Goal: Information Seeking & Learning: Learn about a topic

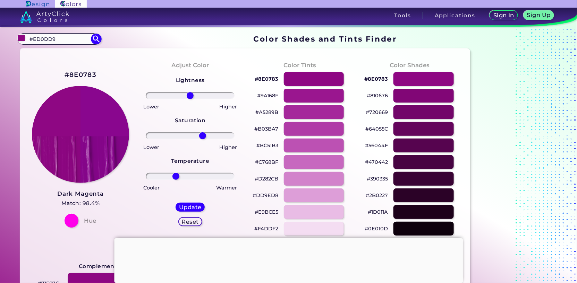
click at [62, 41] on input "#ED0DD9" at bounding box center [59, 38] width 65 height 9
type input "#"
type input "camel"
click at [36, 51] on p "Camel ◉" at bounding box center [40, 51] width 23 height 13
type input "#c69f59"
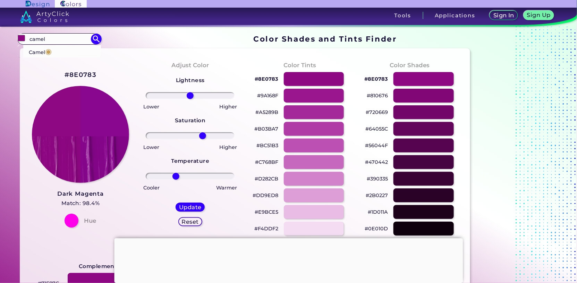
type input "#C69F59"
type input "0"
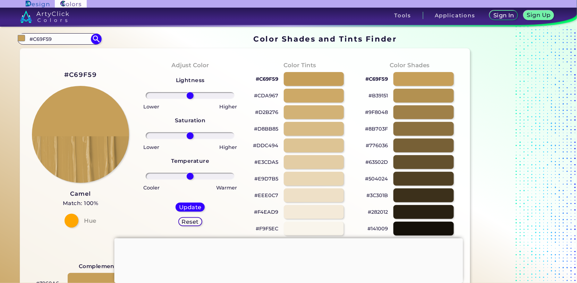
drag, startPoint x: 64, startPoint y: 39, endPoint x: 48, endPoint y: 27, distance: 20.4
click at [52, 31] on div "Color Shades Finder #c69f59 #C69F59 Camel ◉ Acadia ◉ Acid Green ◉ Aero Blue ◉ A…" at bounding box center [288, 282] width 577 height 511
type input "#"
type input "buttermilk"
click at [61, 51] on span "◉" at bounding box center [60, 51] width 7 height 9
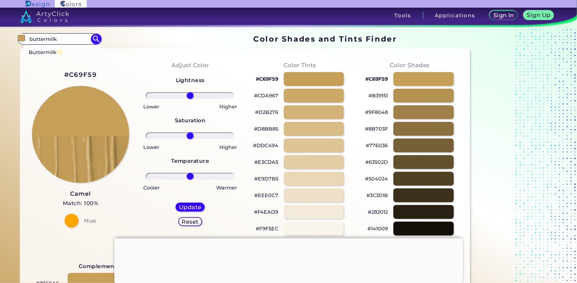
type input "#fff1b5"
type input "#FFF1B5"
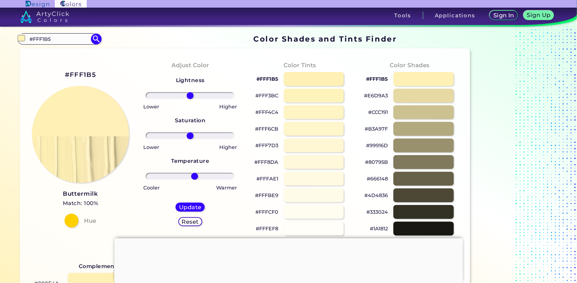
click at [195, 176] on input "range" at bounding box center [190, 176] width 89 height 7
drag, startPoint x: 195, startPoint y: 178, endPoint x: 188, endPoint y: 179, distance: 7.0
click at [188, 179] on input "range" at bounding box center [190, 176] width 89 height 7
type input "-7"
click at [187, 177] on input "range" at bounding box center [190, 176] width 89 height 7
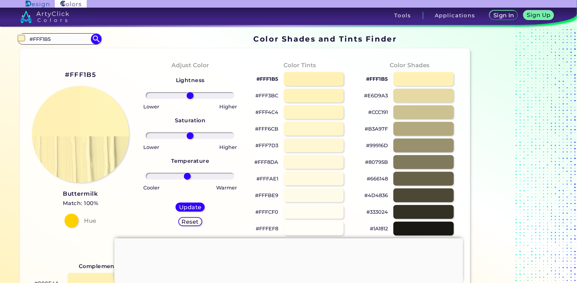
click at [187, 178] on input "range" at bounding box center [190, 176] width 89 height 7
click at [171, 190] on div "Cooler" at bounding box center [165, 187] width 49 height 10
click at [420, 82] on div at bounding box center [423, 79] width 60 height 14
type input "#fff1b5"
type input "0"
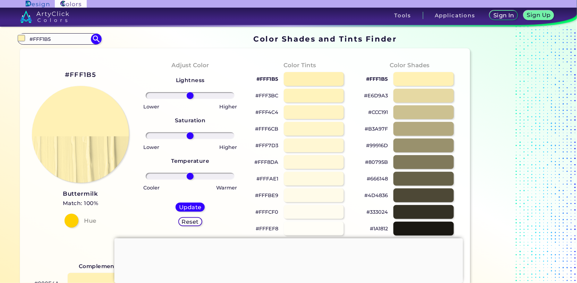
click at [54, 39] on input "#FFF1B5" at bounding box center [59, 38] width 65 height 9
type input "#"
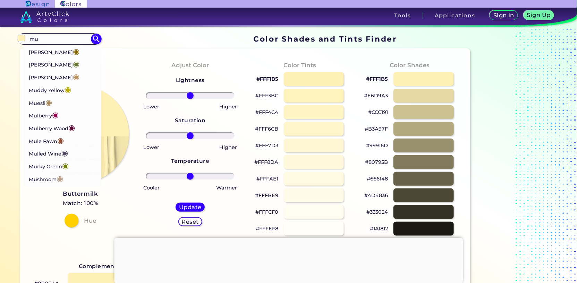
type input "m"
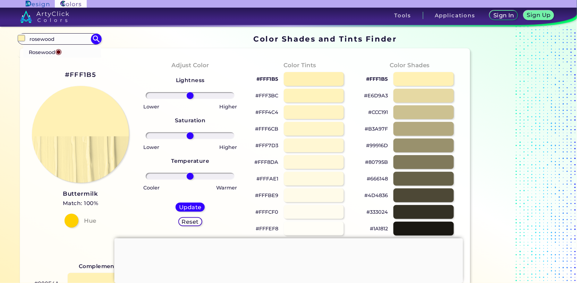
type input "rosewood"
click at [52, 53] on p "Rosewood ◉" at bounding box center [45, 51] width 33 height 13
type input "#65000b"
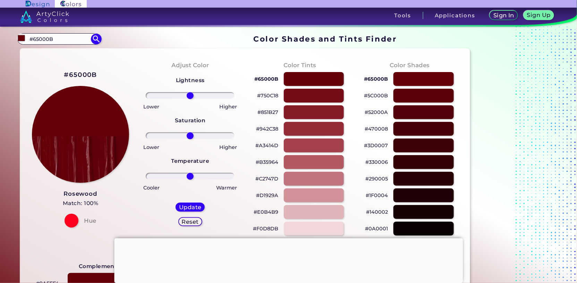
click at [59, 37] on input "#65000B" at bounding box center [59, 38] width 65 height 9
type input "#"
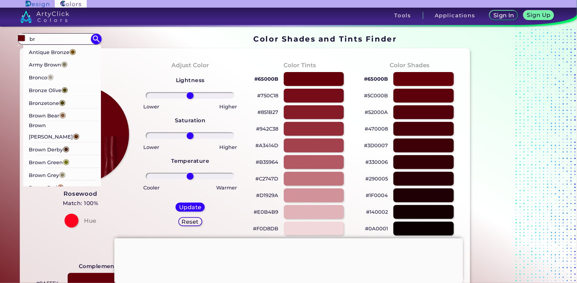
type input "b"
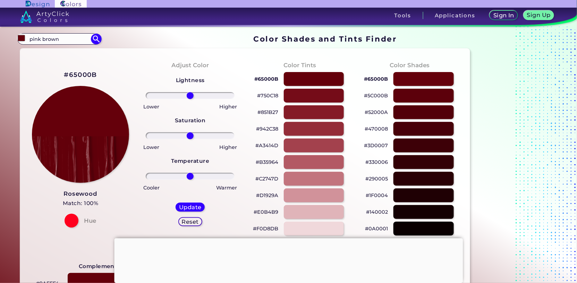
type input "pink brown"
click at [306, 163] on div at bounding box center [314, 162] width 60 height 14
type input "#b35964"
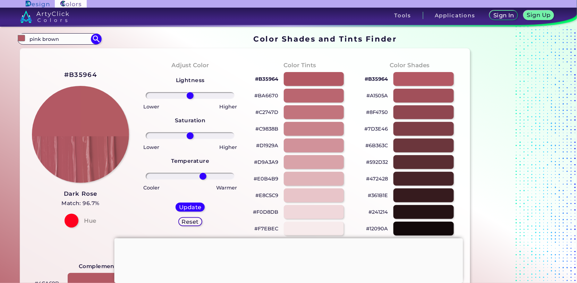
drag, startPoint x: 189, startPoint y: 177, endPoint x: 203, endPoint y: 180, distance: 14.6
type input "31"
click at [203, 180] on input "range" at bounding box center [190, 176] width 89 height 7
click at [406, 95] on div at bounding box center [423, 96] width 60 height 14
type input "#a1505a"
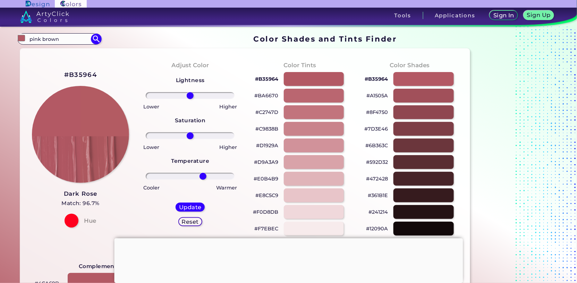
type input "0"
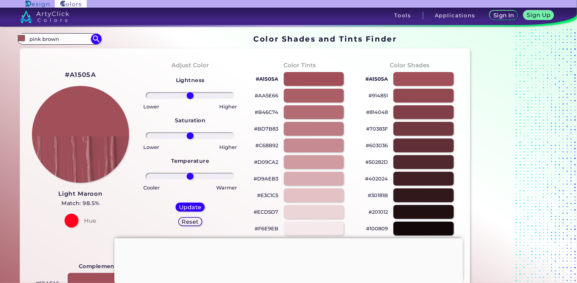
click at [403, 97] on div at bounding box center [423, 96] width 60 height 14
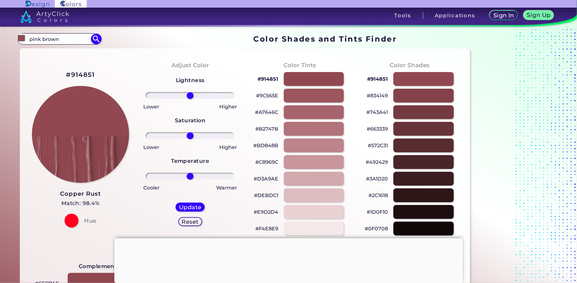
click at [408, 96] on div at bounding box center [423, 96] width 60 height 14
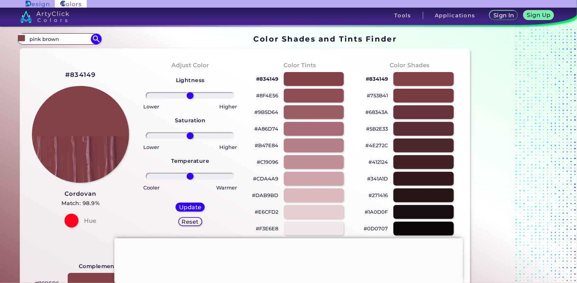
click at [302, 130] on div at bounding box center [314, 129] width 60 height 14
type input "#a86d74"
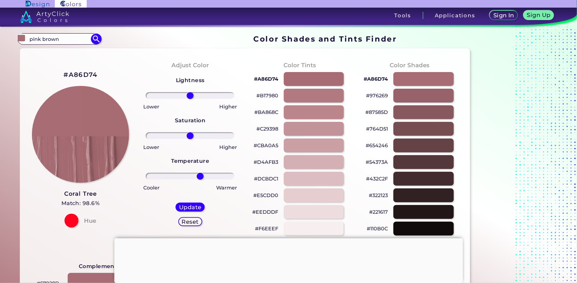
drag, startPoint x: 192, startPoint y: 176, endPoint x: 200, endPoint y: 175, distance: 8.4
type input "24"
click at [200, 175] on input "range" at bounding box center [190, 176] width 89 height 7
click at [201, 175] on input "range" at bounding box center [190, 176] width 89 height 7
click at [303, 78] on div at bounding box center [314, 79] width 60 height 14
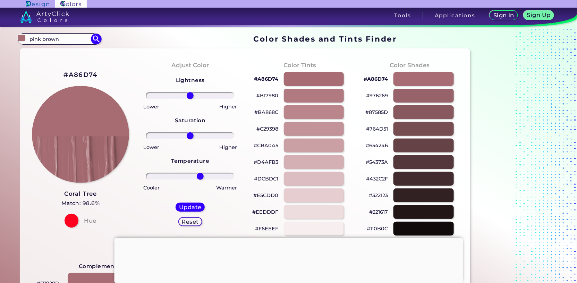
type input "#a86d74"
drag, startPoint x: 191, startPoint y: 175, endPoint x: 197, endPoint y: 177, distance: 6.1
type input "16"
click at [197, 177] on input "range" at bounding box center [190, 176] width 89 height 7
click at [194, 205] on h5 "Update" at bounding box center [190, 208] width 23 height 6
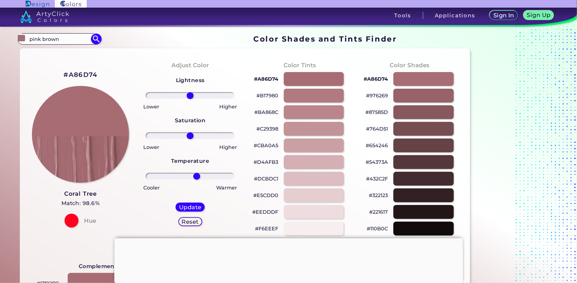
type input "#a76c72"
drag, startPoint x: 191, startPoint y: 177, endPoint x: 202, endPoint y: 179, distance: 10.7
type input "28"
click at [202, 179] on input "range" at bounding box center [190, 176] width 89 height 7
click at [189, 207] on h5 "Update" at bounding box center [190, 208] width 23 height 6
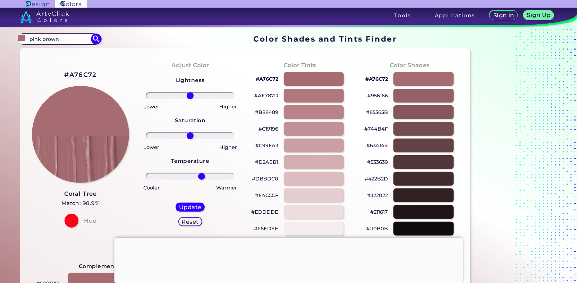
type input "#a76c71"
type input "0"
click at [85, 118] on img at bounding box center [80, 134] width 97 height 97
click at [71, 37] on input "pink brown" at bounding box center [59, 38] width 65 height 9
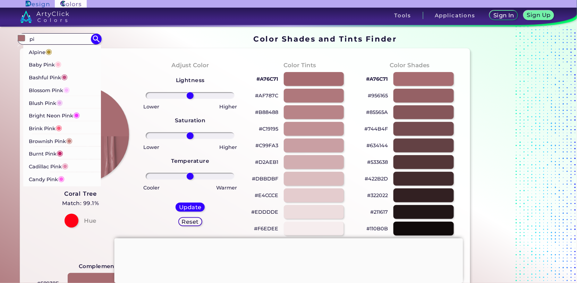
type input "p"
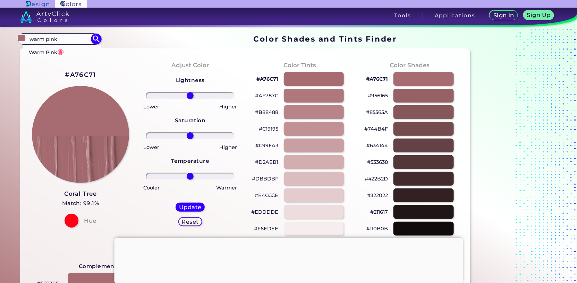
type input "warm pink"
click at [61, 51] on span "◉" at bounding box center [60, 51] width 7 height 9
type input "#fb5581"
type input "#FB5581"
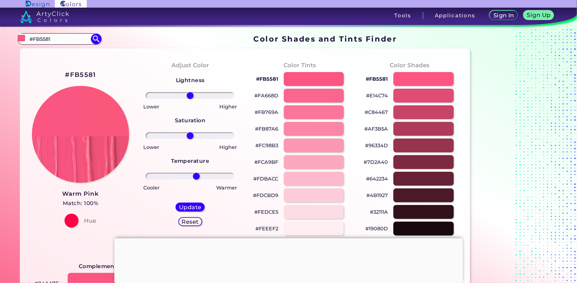
drag, startPoint x: 189, startPoint y: 177, endPoint x: 196, endPoint y: 177, distance: 6.3
type input "14"
click at [196, 177] on input "range" at bounding box center [190, 176] width 89 height 7
click at [65, 37] on input "#FB5581" at bounding box center [59, 38] width 65 height 9
type input "#"
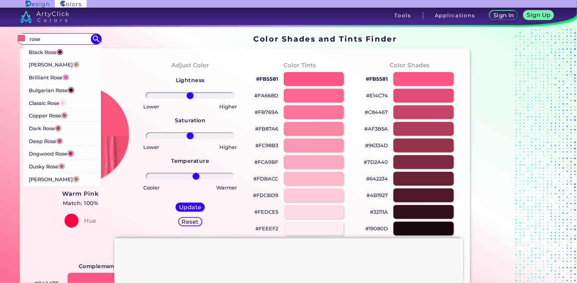
type input "rose"
click at [56, 91] on p "Bulgarian Rose ◉" at bounding box center [51, 89] width 45 height 13
type input "#480607"
type input "0"
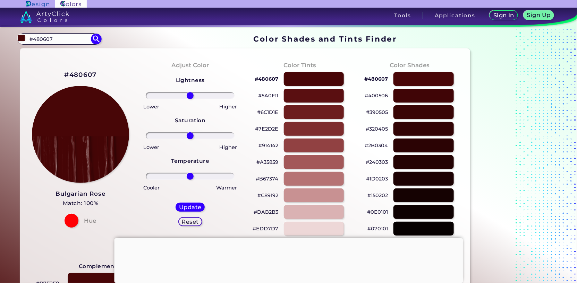
click at [62, 40] on input "#480607" at bounding box center [59, 38] width 65 height 9
type input "#"
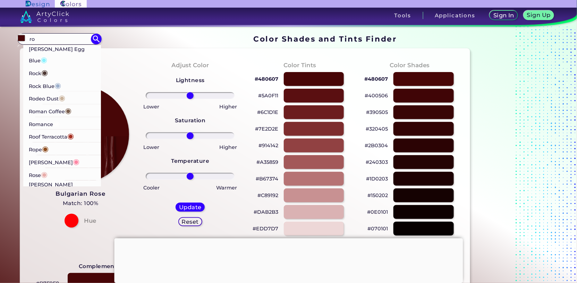
type input "r"
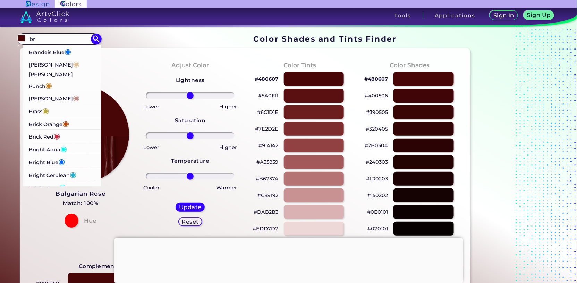
type input "b"
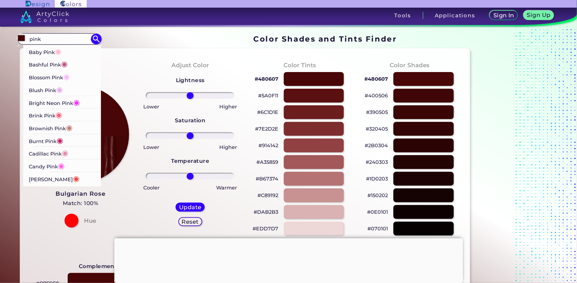
type input "pink"
click at [305, 175] on div at bounding box center [314, 179] width 60 height 14
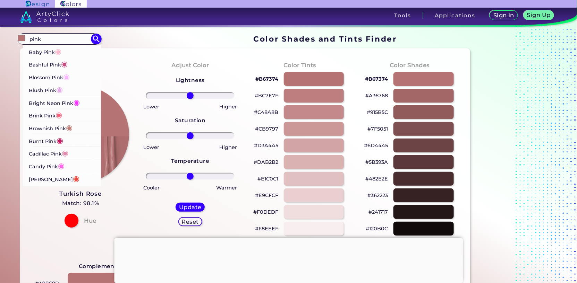
click at [63, 128] on p "Brownish Pink ◉" at bounding box center [51, 127] width 44 height 13
type input "#c27e79"
type input "#C27E79"
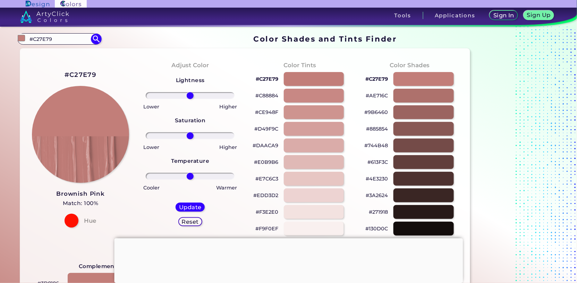
click at [307, 79] on div at bounding box center [314, 79] width 60 height 14
type input "#c27e79"
drag, startPoint x: 191, startPoint y: 177, endPoint x: 203, endPoint y: 178, distance: 12.2
type input "32"
click at [203, 178] on input "range" at bounding box center [190, 176] width 89 height 7
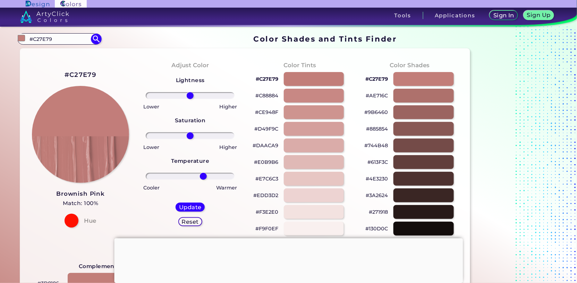
click at [191, 207] on h5 "Update" at bounding box center [190, 207] width 21 height 5
type input "#c27d7a"
type input "0"
click at [89, 113] on img at bounding box center [80, 134] width 97 height 97
click at [60, 40] on input "#C27E79" at bounding box center [59, 38] width 65 height 9
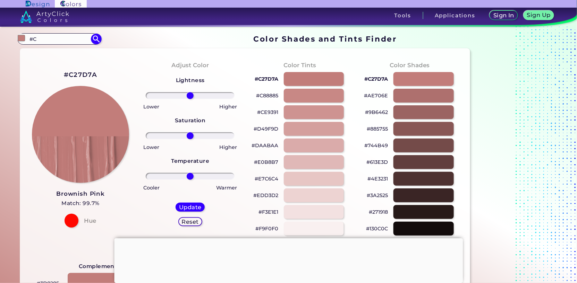
type input "#"
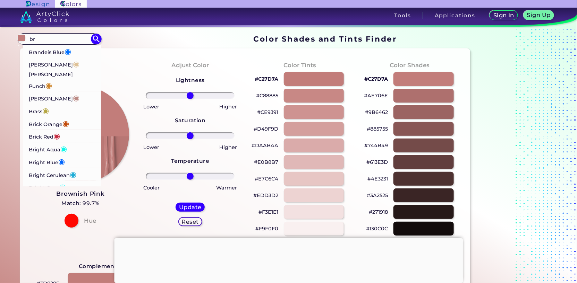
type input "b"
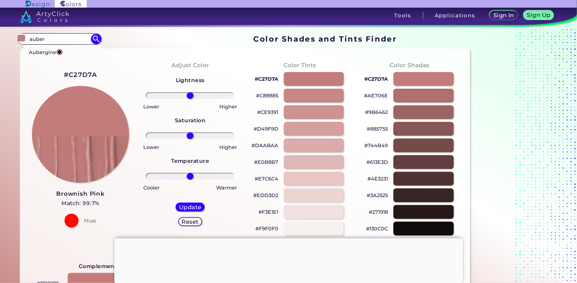
type input "auber"
click at [53, 52] on p "Aubergine ◉" at bounding box center [46, 51] width 34 height 13
type input "#3b0910"
type input "#3B0910"
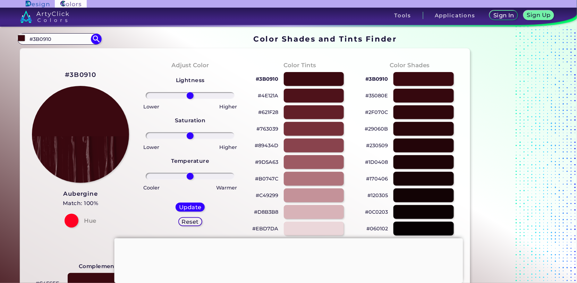
click at [308, 79] on div at bounding box center [314, 79] width 60 height 14
type input "#3b0910"
click at [36, 59] on div "#3B0910 Aubergine Match: 100% Hue" at bounding box center [81, 148] width 110 height 189
click at [58, 38] on input "#3B0910" at bounding box center [59, 38] width 65 height 9
type input "#"
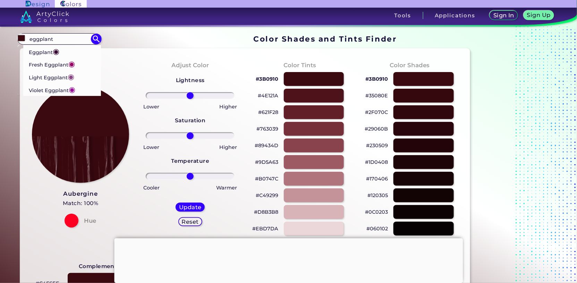
type input "eggplant"
click at [52, 53] on p "Eggplant ◉" at bounding box center [44, 51] width 31 height 13
type input "#380835"
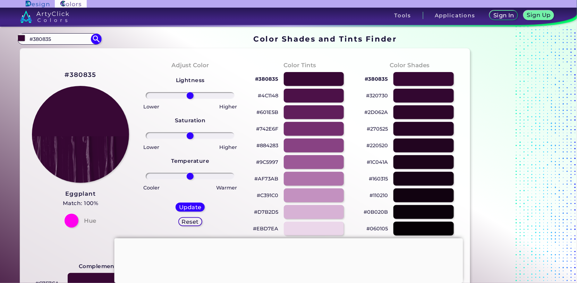
click at [402, 95] on div at bounding box center [423, 96] width 60 height 14
type input "#320730"
click at [401, 79] on div at bounding box center [423, 79] width 60 height 14
drag, startPoint x: 192, startPoint y: 174, endPoint x: 200, endPoint y: 176, distance: 7.4
type input "24"
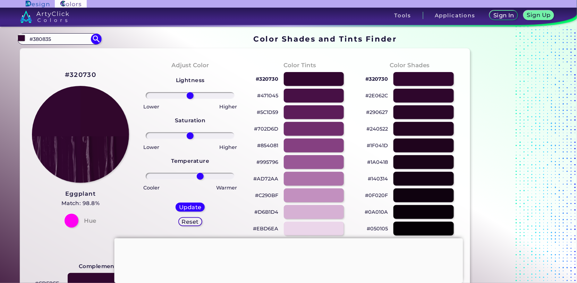
click at [200, 176] on input "range" at bounding box center [190, 176] width 89 height 7
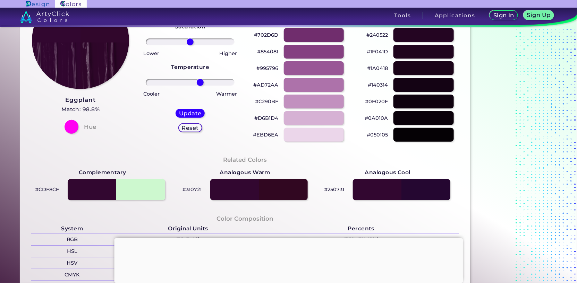
scroll to position [104, 0]
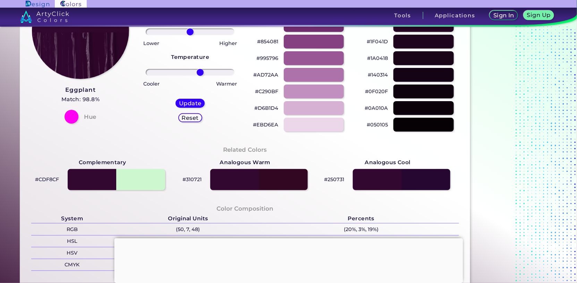
click at [269, 179] on div at bounding box center [258, 179] width 97 height 21
type input "#310721"
type input "0"
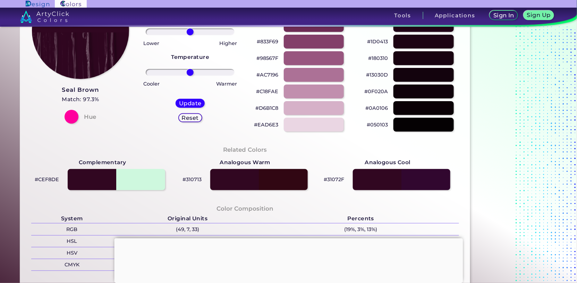
click at [247, 183] on div at bounding box center [258, 179] width 97 height 21
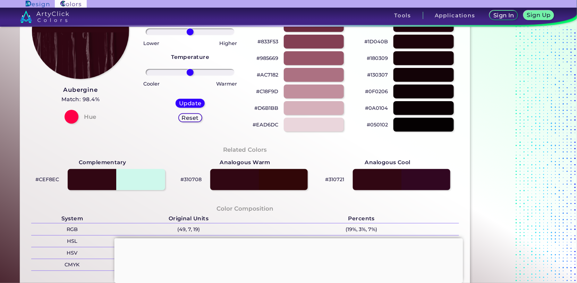
click at [282, 182] on div at bounding box center [258, 179] width 97 height 21
type input "#310708"
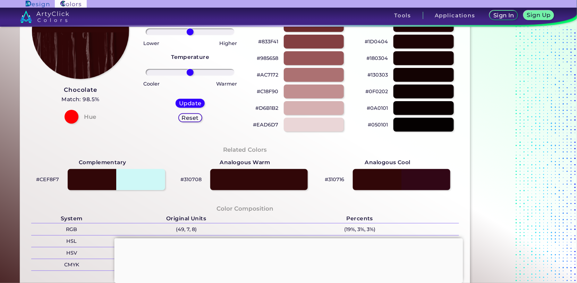
click at [230, 181] on div at bounding box center [258, 179] width 97 height 21
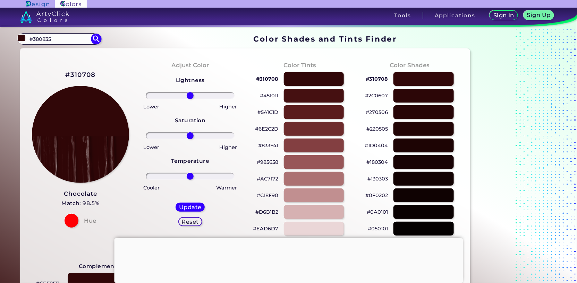
click at [59, 40] on input "#380835" at bounding box center [59, 38] width 65 height 9
type input "#"
type input "euca"
click at [62, 53] on span "◉" at bounding box center [60, 51] width 7 height 9
type input "#278a5b"
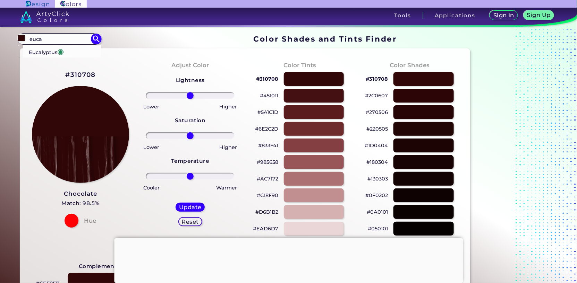
type input "#278A5B"
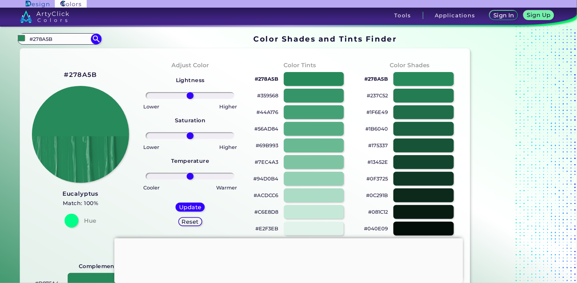
click at [412, 109] on div at bounding box center [423, 112] width 60 height 14
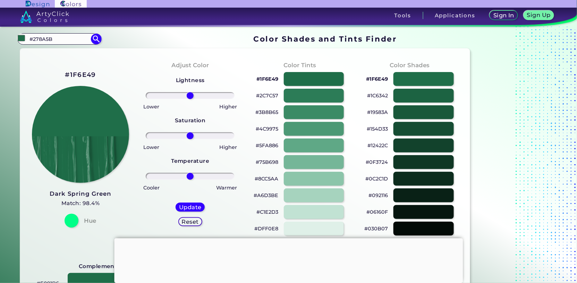
click at [189, 207] on h5 "Update" at bounding box center [190, 208] width 23 height 6
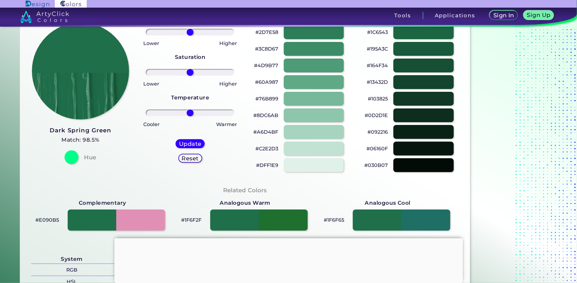
scroll to position [69, 0]
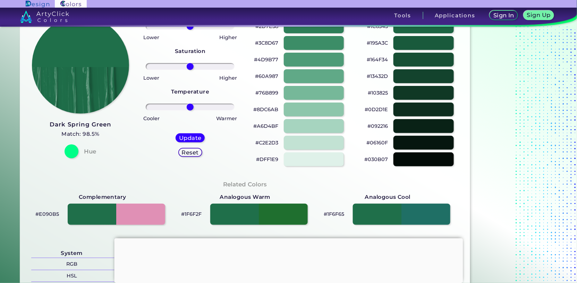
click at [422, 214] on div at bounding box center [401, 214] width 97 height 21
type input "#1f6f65"
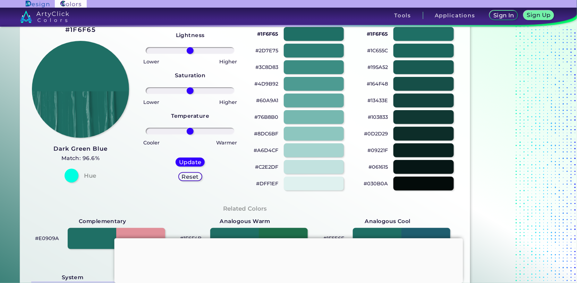
scroll to position [35, 0]
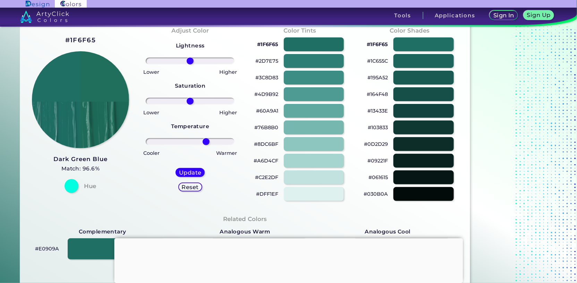
drag, startPoint x: 190, startPoint y: 140, endPoint x: 206, endPoint y: 143, distance: 16.5
type input "39"
click at [206, 143] on input "range" at bounding box center [190, 141] width 89 height 7
click at [192, 173] on h5 "Update" at bounding box center [190, 173] width 24 height 6
type input "#1f6f5c"
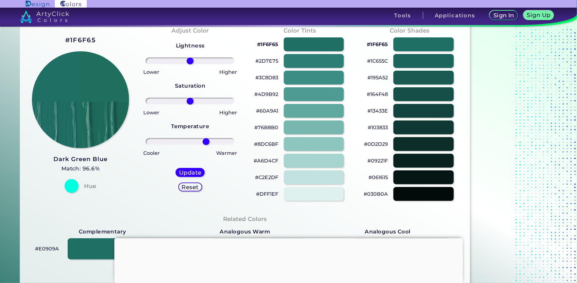
type input "0"
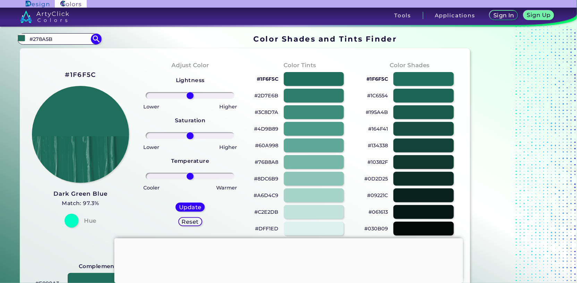
click at [59, 38] on input "#278A5B" at bounding box center [59, 38] width 65 height 9
type input "#"
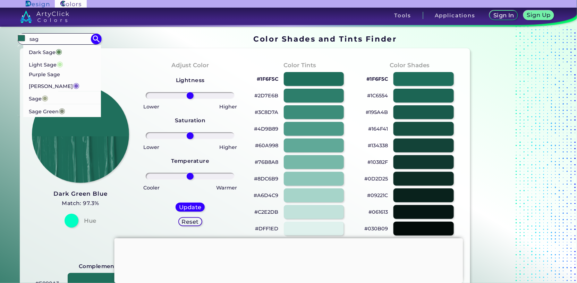
type input "sag"
click at [53, 104] on p "Sage Green ◉" at bounding box center [47, 110] width 36 height 13
type input "#848b79"
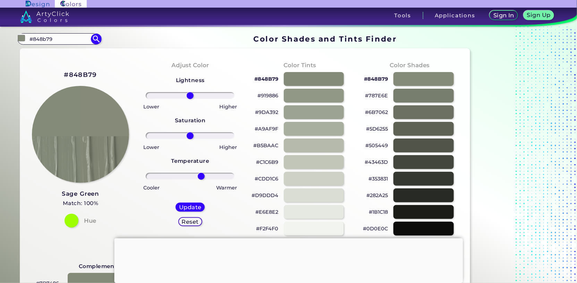
drag, startPoint x: 189, startPoint y: 176, endPoint x: 201, endPoint y: 177, distance: 12.5
type input "27"
click at [201, 177] on input "range" at bounding box center [190, 176] width 89 height 7
click at [196, 208] on h5 "Update" at bounding box center [190, 208] width 24 height 6
type input "#868b79"
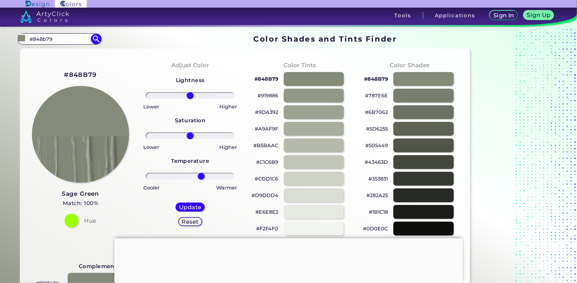
type input "0"
click at [406, 113] on div at bounding box center [423, 112] width 60 height 14
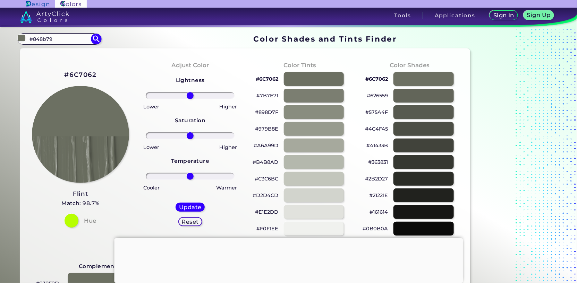
click at [191, 208] on h5 "Update" at bounding box center [190, 208] width 22 height 6
click at [406, 79] on div at bounding box center [423, 79] width 60 height 14
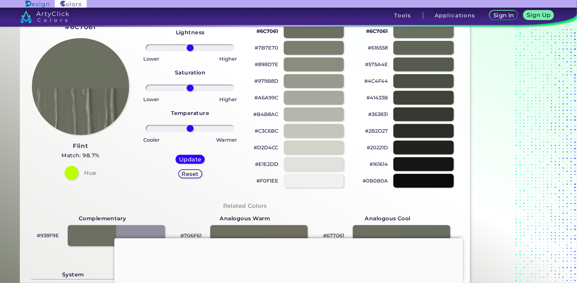
scroll to position [104, 0]
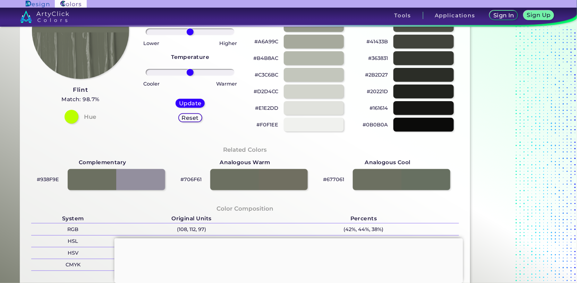
click at [400, 182] on div at bounding box center [401, 179] width 97 height 21
type input "#677061"
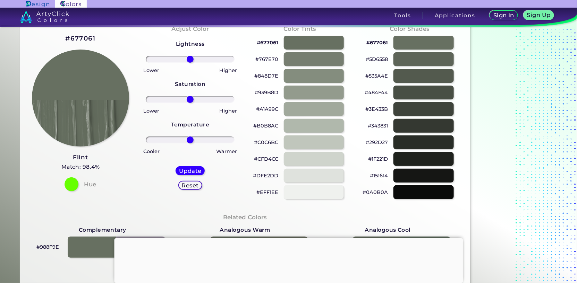
scroll to position [35, 0]
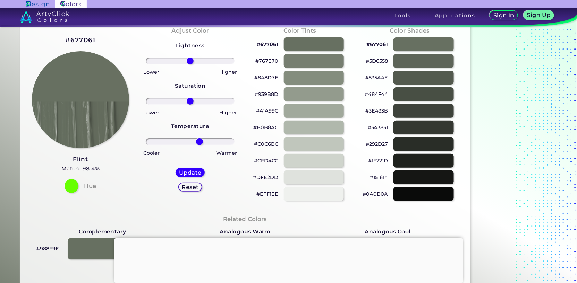
drag, startPoint x: 191, startPoint y: 141, endPoint x: 199, endPoint y: 144, distance: 8.3
type input "23"
click at [199, 144] on input "range" at bounding box center [190, 141] width 89 height 7
click at [195, 173] on h5 "Update" at bounding box center [190, 173] width 23 height 6
type input "#687061"
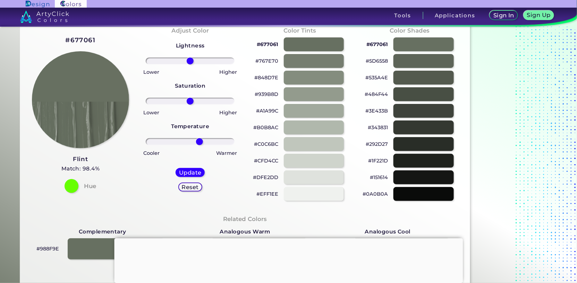
type input "0"
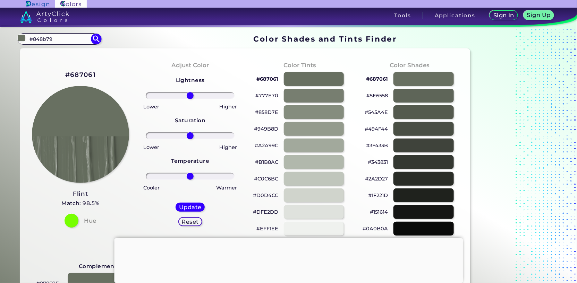
click at [68, 40] on input "#848b79" at bounding box center [59, 38] width 65 height 9
type input "#"
type input "scarlett red"
type input "#000000"
click at [46, 40] on input "scarlett red" at bounding box center [59, 38] width 65 height 9
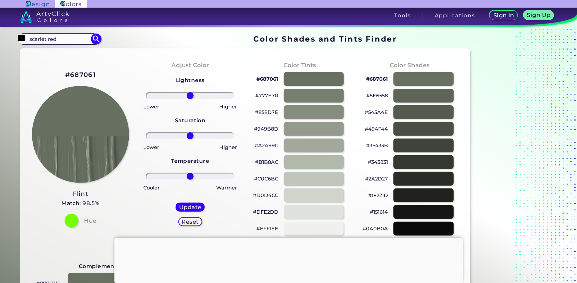
click at [66, 41] on input "scarlet red" at bounding box center [59, 38] width 65 height 9
click at [45, 38] on input "scarlet red" at bounding box center [59, 38] width 65 height 9
click at [55, 36] on input "blue red" at bounding box center [59, 38] width 65 height 9
type input "blue red"
click at [94, 39] on img at bounding box center [96, 39] width 10 height 10
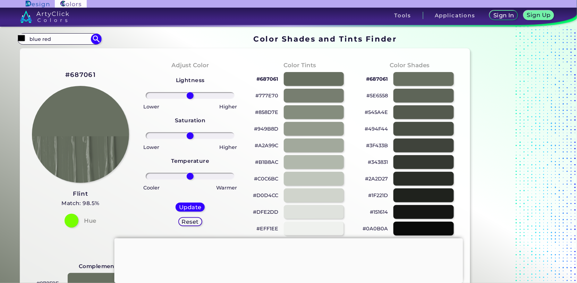
type input "#000000"
click at [53, 40] on input "blue red" at bounding box center [59, 38] width 65 height 9
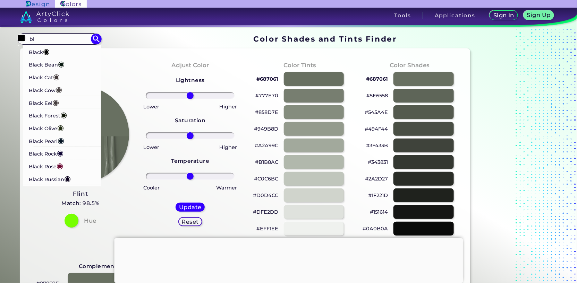
type input "b"
type input "red"
click at [60, 51] on p "ArtyClick Cool Red ◉" at bounding box center [55, 51] width 53 height 13
type input "#ff003f"
type input "#FF003F"
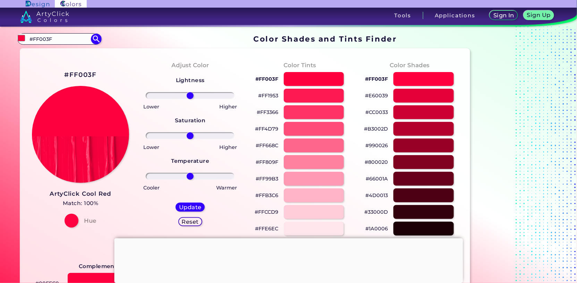
click at [410, 112] on div at bounding box center [423, 112] width 60 height 14
type input "#cc0033"
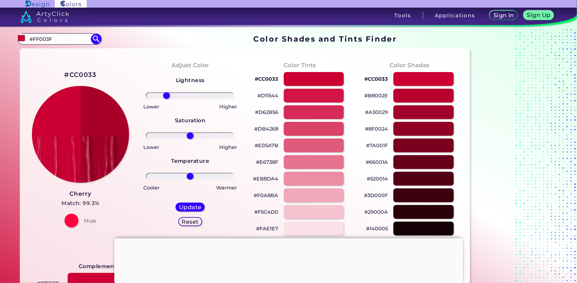
drag, startPoint x: 191, startPoint y: 95, endPoint x: 166, endPoint y: 96, distance: 24.3
click at [166, 96] on input "range" at bounding box center [190, 95] width 89 height 7
type input "-47"
click at [171, 96] on input "range" at bounding box center [190, 95] width 89 height 7
drag, startPoint x: 191, startPoint y: 136, endPoint x: 204, endPoint y: 136, distance: 12.8
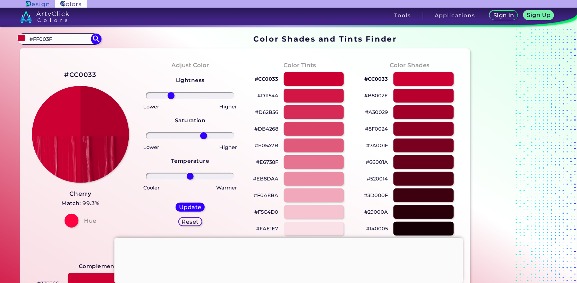
type input "33"
click at [204, 136] on input "range" at bounding box center [190, 135] width 89 height 7
type input "-13"
click at [185, 177] on input "range" at bounding box center [190, 176] width 89 height 7
click at [187, 208] on h5 "Update" at bounding box center [190, 207] width 21 height 5
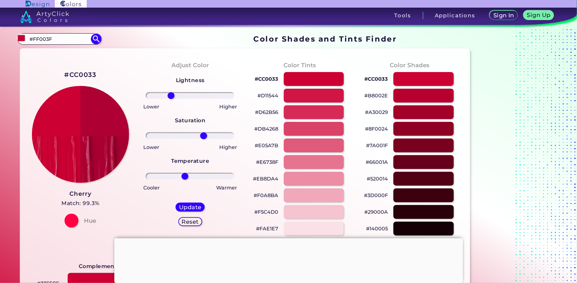
type input "#af0033"
type input "0"
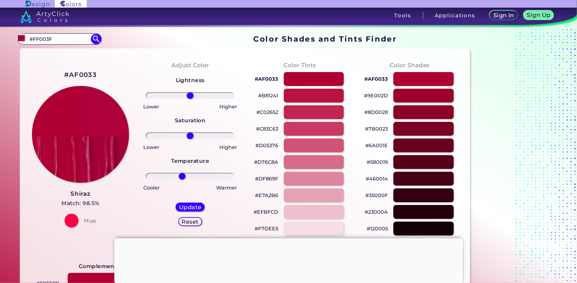
drag, startPoint x: 190, startPoint y: 178, endPoint x: 182, endPoint y: 176, distance: 8.2
type input "-20"
click at [182, 177] on input "range" at bounding box center [190, 176] width 89 height 7
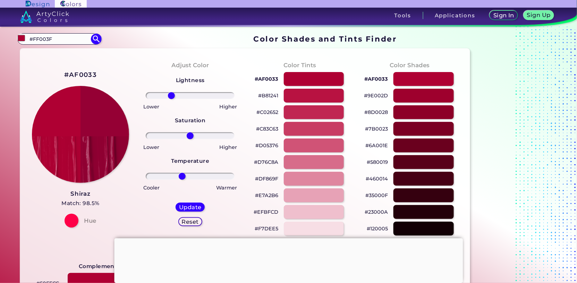
drag, startPoint x: 191, startPoint y: 94, endPoint x: 171, endPoint y: 98, distance: 19.9
type input "-46"
click at [171, 98] on input "range" at bounding box center [190, 95] width 89 height 7
click at [185, 207] on h5 "Update" at bounding box center [190, 208] width 23 height 6
type input "#950034"
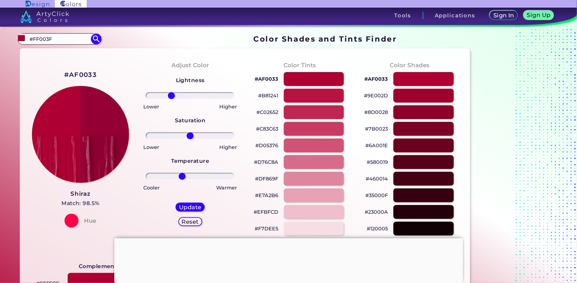
type input "0"
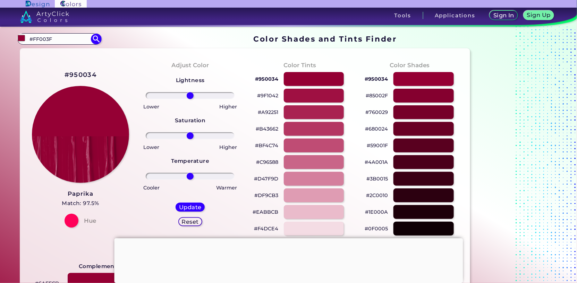
click at [55, 37] on input "#FF003F" at bounding box center [59, 38] width 65 height 9
type input "#"
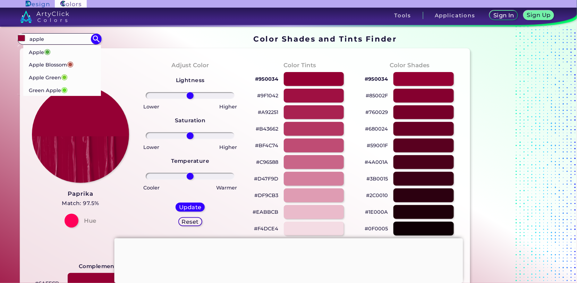
type input "apple"
click at [45, 65] on p "Apple Blossom ◉" at bounding box center [51, 64] width 45 height 13
type input "#af4d43"
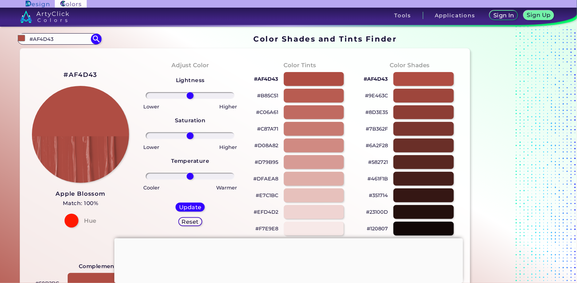
click at [64, 39] on input "#AF4D43" at bounding box center [59, 38] width 65 height 9
type input "#"
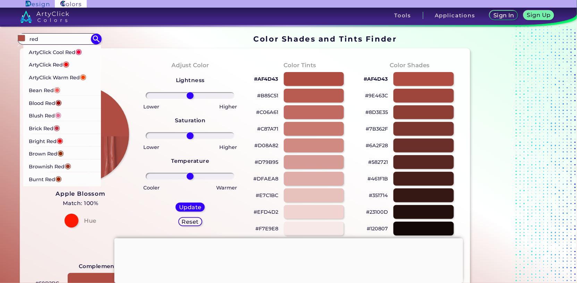
type input "red"
click at [48, 114] on p "Blush Red ◉" at bounding box center [45, 115] width 33 height 13
type input "#e56e94"
type input "#E56E94"
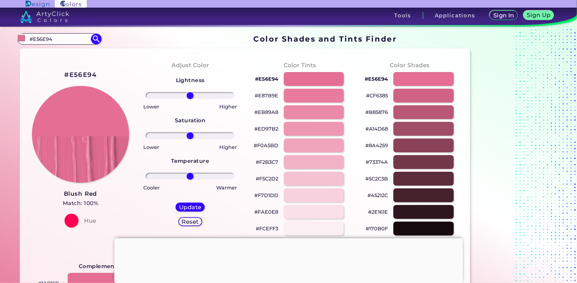
click at [71, 40] on input "#E56E94" at bounding box center [59, 38] width 65 height 9
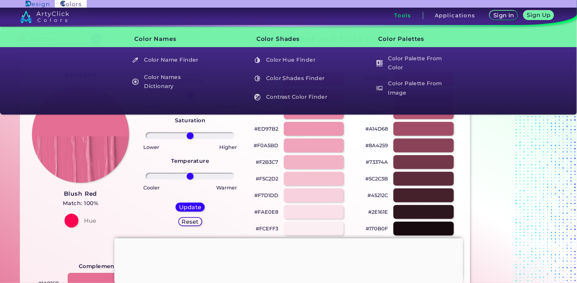
click at [164, 82] on h5 "Color Names Dictionary" at bounding box center [169, 82] width 81 height 20
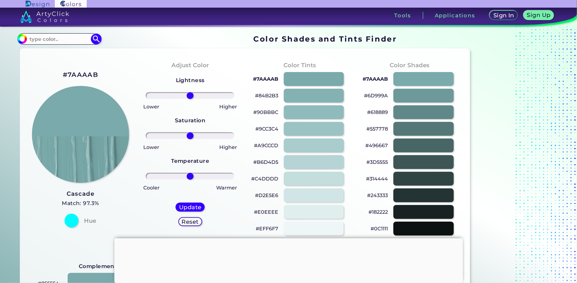
click at [34, 36] on input at bounding box center [59, 38] width 65 height 9
paste input "00cedf"
type input "00cedf"
click at [97, 37] on img at bounding box center [96, 39] width 10 height 10
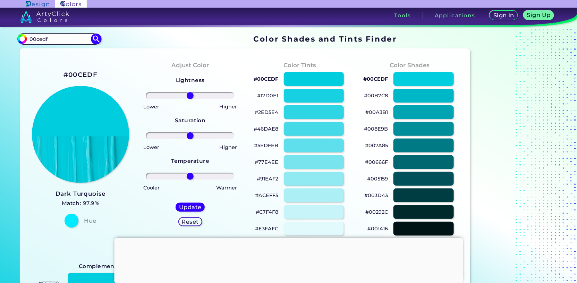
click at [412, 110] on div at bounding box center [423, 112] width 60 height 14
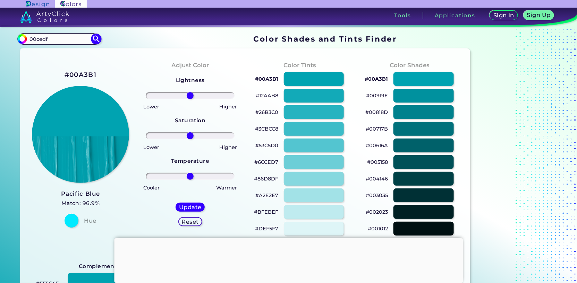
click at [303, 99] on div at bounding box center [314, 96] width 60 height 14
type input "#12aab8"
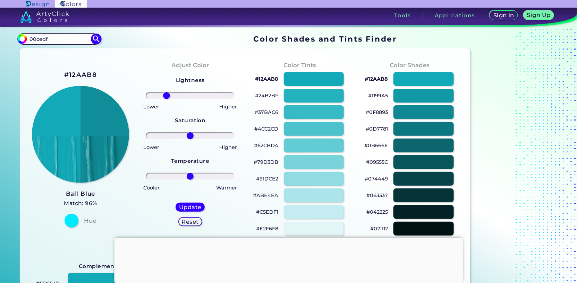
drag, startPoint x: 190, startPoint y: 97, endPoint x: 166, endPoint y: 100, distance: 23.4
type input "-58"
click at [166, 99] on input "range" at bounding box center [190, 95] width 89 height 7
click at [191, 207] on h5 "Update" at bounding box center [190, 207] width 20 height 5
type input "#0f8e99"
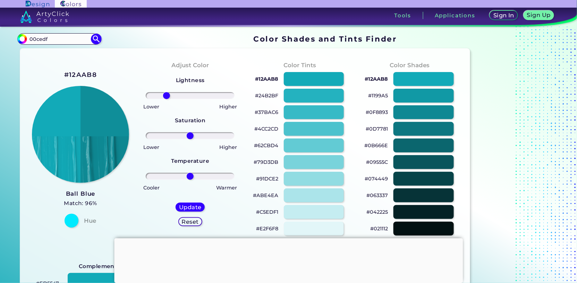
type input "0"
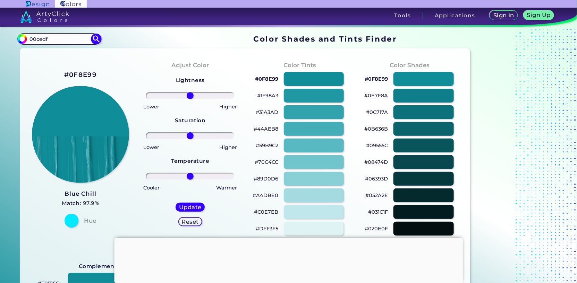
click at [54, 33] on section "#0f8e99 00cedf Acadia ◉ Acid Green ◉ Aero Blue ◉ Alabaster ◉ Albescent White ◉ …" at bounding box center [244, 39] width 455 height 14
click at [54, 38] on input "00cedf" at bounding box center [59, 38] width 65 height 9
type input "0"
paste input "55c2c9"
type input "55c2c9"
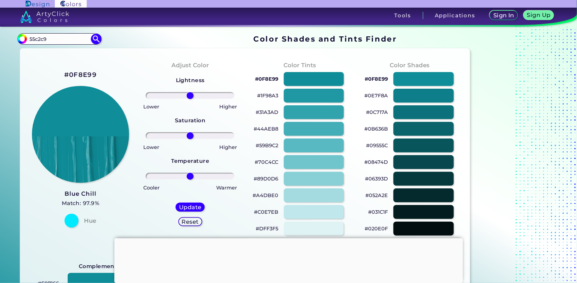
click at [93, 39] on img at bounding box center [96, 39] width 10 height 10
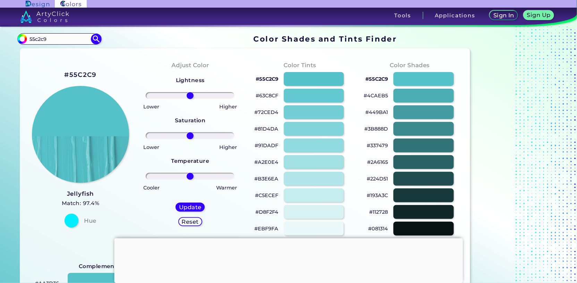
click at [412, 95] on div at bounding box center [423, 96] width 60 height 14
type input "#4caeb5"
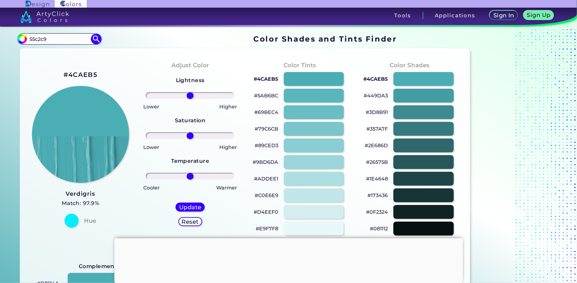
click at [57, 39] on input "55c2c9" at bounding box center [59, 38] width 65 height 9
type input "5"
type input "peacock"
click at [62, 51] on p "Peacock Blue ◉" at bounding box center [49, 51] width 41 height 13
type input "#016795"
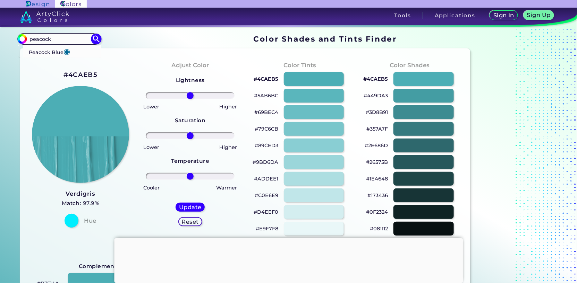
type input "#016795"
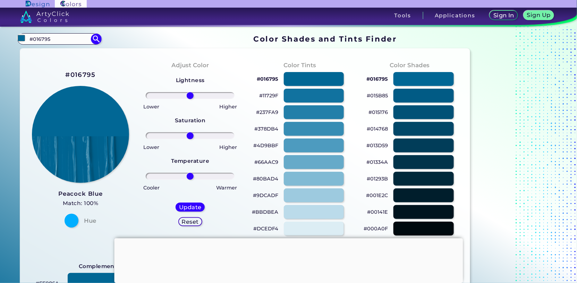
click at [406, 92] on div at bounding box center [423, 96] width 60 height 14
type input "#015b85"
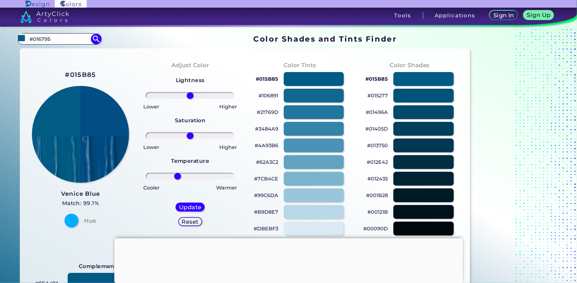
drag, startPoint x: 189, startPoint y: 176, endPoint x: 178, endPoint y: 177, distance: 11.8
type input "-31"
click at [178, 177] on input "range" at bounding box center [190, 176] width 89 height 7
click at [191, 207] on h5 "Update" at bounding box center [190, 207] width 20 height 5
type input "#014d84"
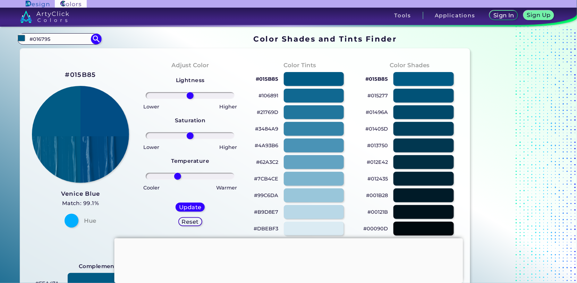
type input "0"
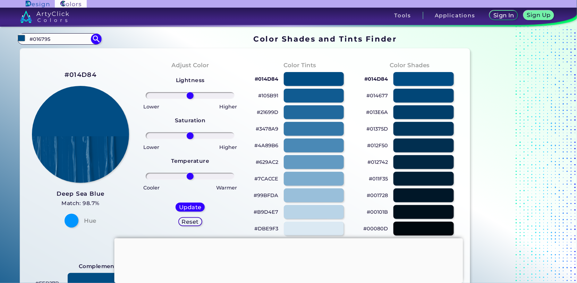
click at [61, 35] on input "#016795" at bounding box center [59, 38] width 65 height 9
type input "#"
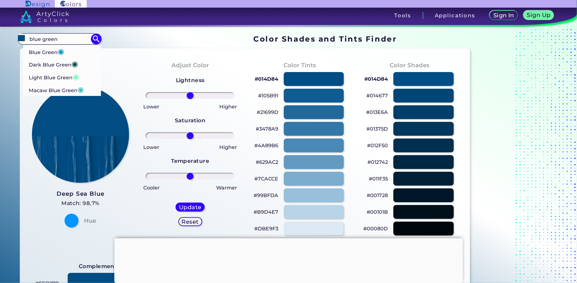
type input "blue green"
click at [53, 65] on p "Dark Blue Green ◉" at bounding box center [53, 64] width 49 height 13
type input "#005249"
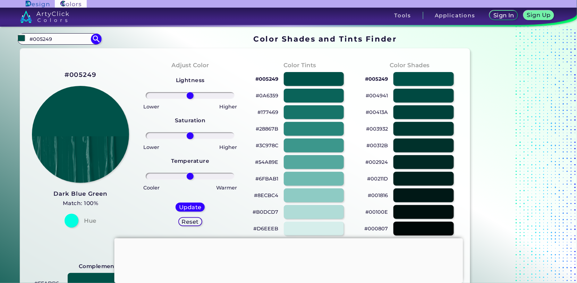
click at [61, 37] on input "#005249" at bounding box center [59, 38] width 65 height 9
type input "#"
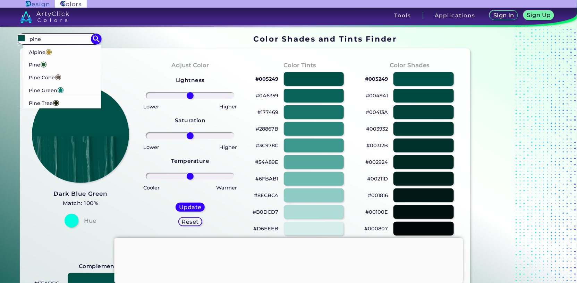
type input "pine"
click at [46, 92] on p "Pine Green ◉" at bounding box center [46, 89] width 35 height 13
type input "#01796f"
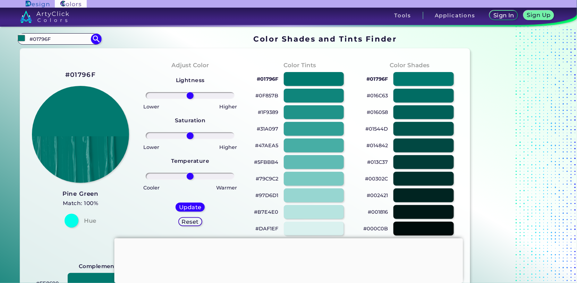
click at [54, 40] on input "#01796F" at bounding box center [59, 38] width 65 height 9
type input "#"
click at [52, 39] on input "frasier" at bounding box center [59, 38] width 65 height 9
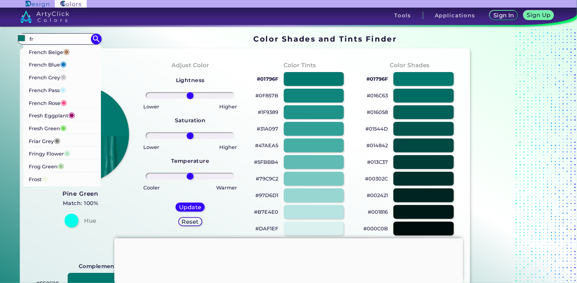
type input "f"
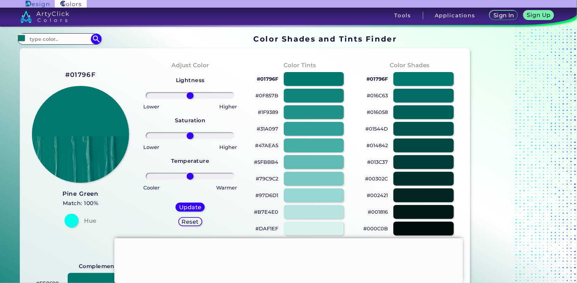
click at [91, 111] on img at bounding box center [80, 134] width 97 height 97
click at [413, 42] on section "#01796f Acadia ◉ Acid Green ◉ Aero Blue ◉ Alabaster ◉ Albescent White ◉ Algae ◉…" at bounding box center [244, 39] width 455 height 14
click at [329, 20] on div "Sign In Sign Up My Profile My Details Color Palettes Sign Out Tools Applications" at bounding box center [401, 18] width 351 height 21
click at [221, 44] on section "#01796f Acadia ◉ Acid Green ◉ Aero Blue ◉ Alabaster ◉ Albescent White ◉ Algae ◉…" at bounding box center [244, 39] width 455 height 14
click at [137, 40] on section "#01796f Acadia ◉ Acid Green ◉ Aero Blue ◉ Alabaster ◉ Albescent White ◉ Algae ◉…" at bounding box center [244, 39] width 455 height 14
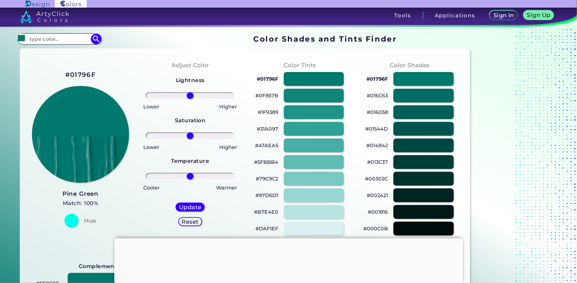
click at [213, 5] on div at bounding box center [288, 4] width 577 height 8
click at [271, 7] on div at bounding box center [288, 4] width 577 height 8
click at [268, 21] on div "Sign In Sign Up My Profile My Details Color Palettes Sign Out Tools Applications" at bounding box center [401, 18] width 351 height 21
